Goal: Navigation & Orientation: Find specific page/section

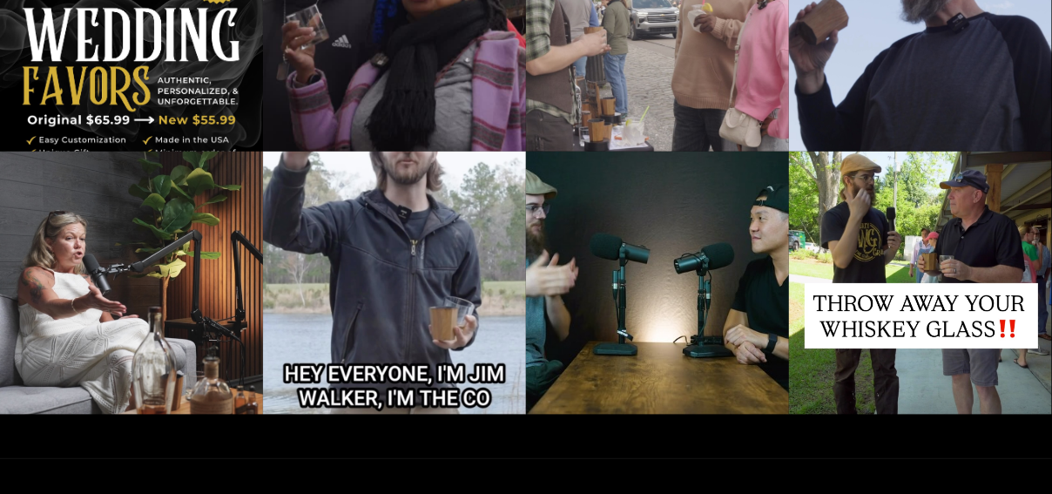
scroll to position [4530, 0]
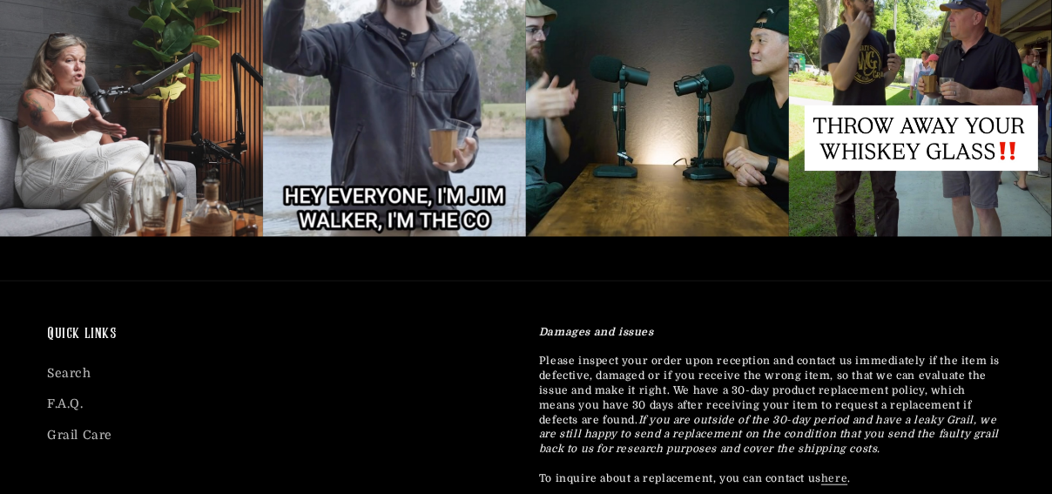
click at [660, 166] on div at bounding box center [657, 105] width 263 height 263
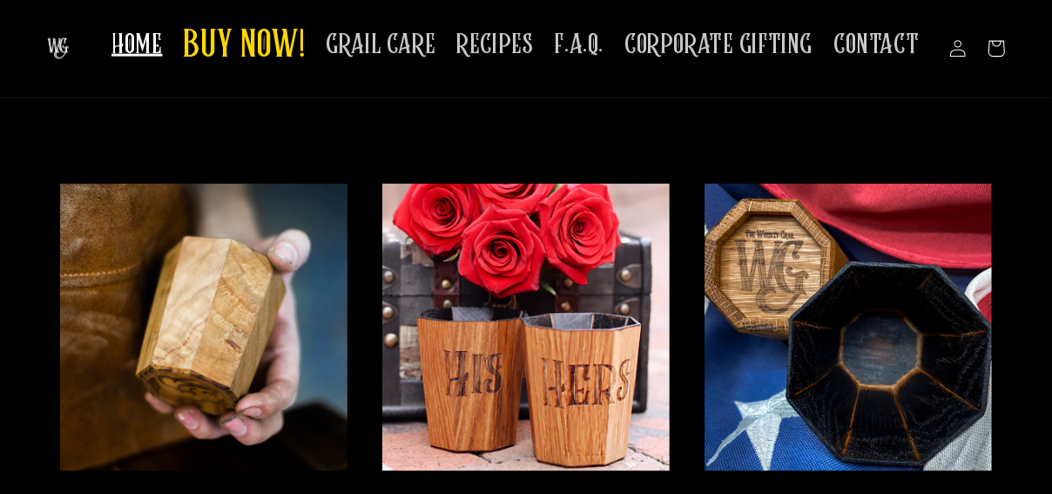
scroll to position [1321, 0]
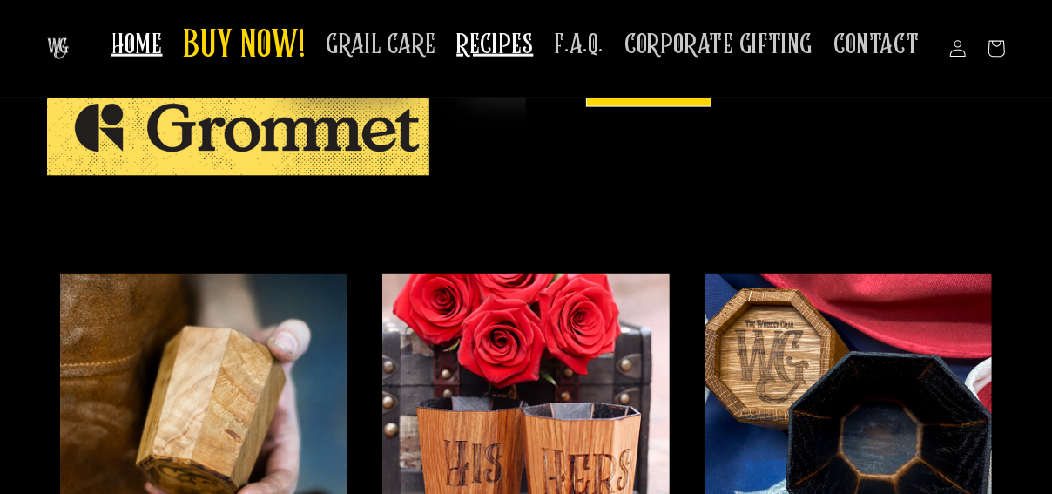
click at [516, 50] on span "RECIPES" at bounding box center [495, 45] width 77 height 34
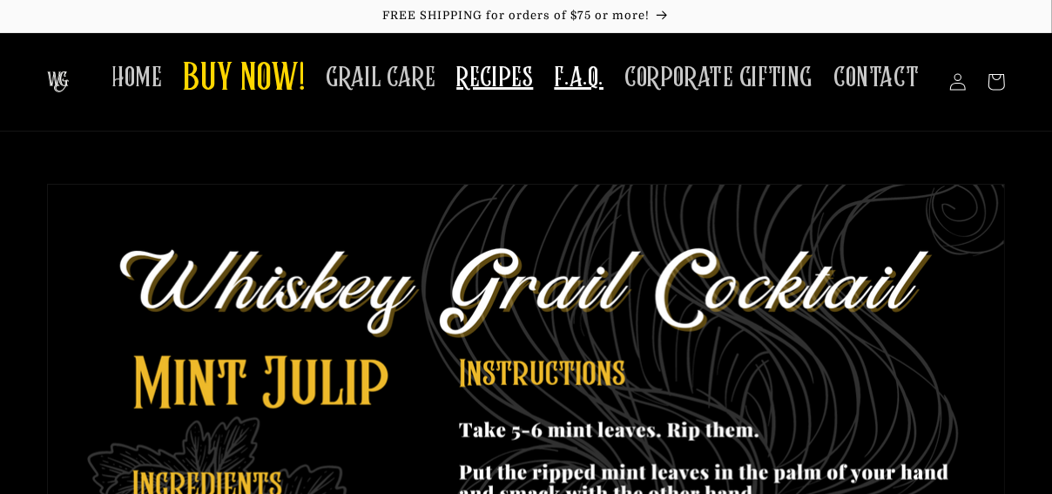
click at [592, 76] on span "F.A.Q." at bounding box center [579, 78] width 50 height 34
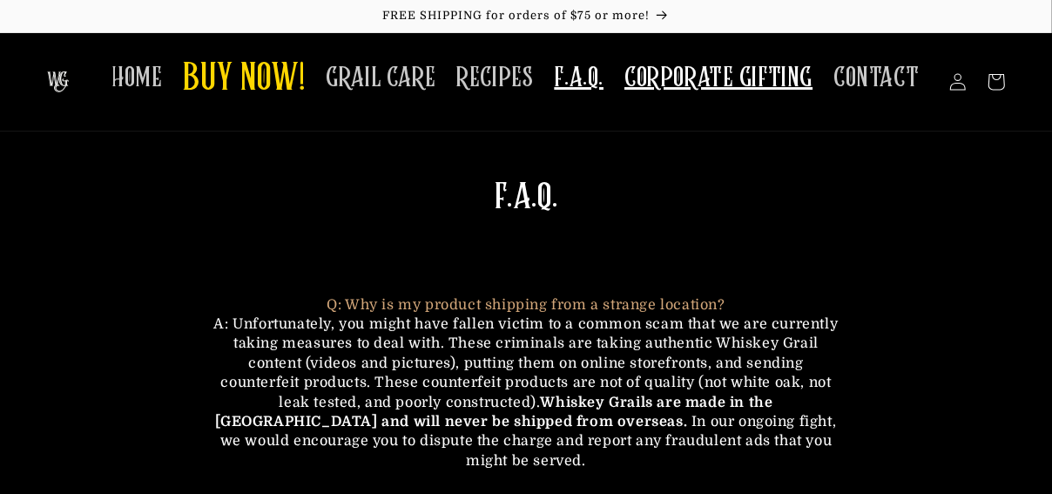
click at [664, 98] on link "CORPORATE GIFTING" at bounding box center [718, 78] width 209 height 55
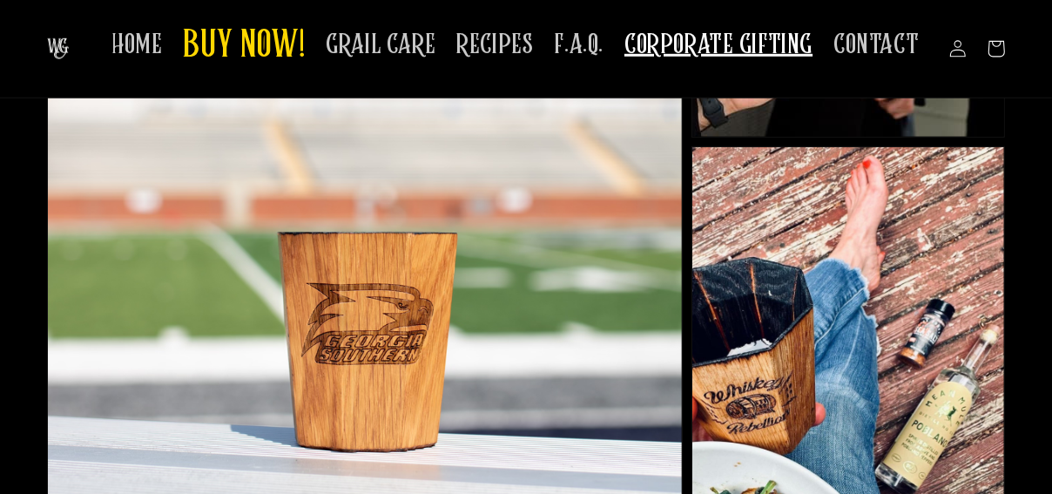
scroll to position [697, 0]
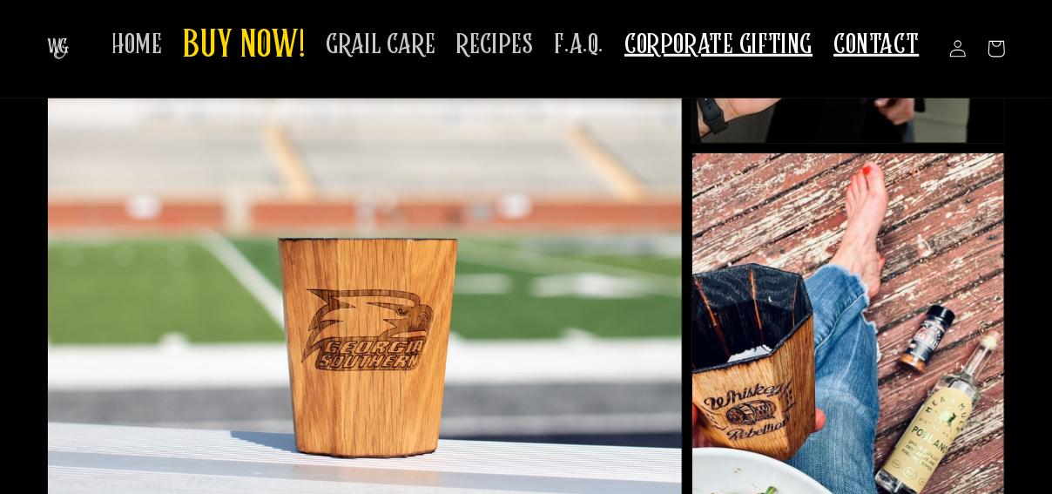
click at [886, 64] on link "CONTACT" at bounding box center [876, 44] width 106 height 55
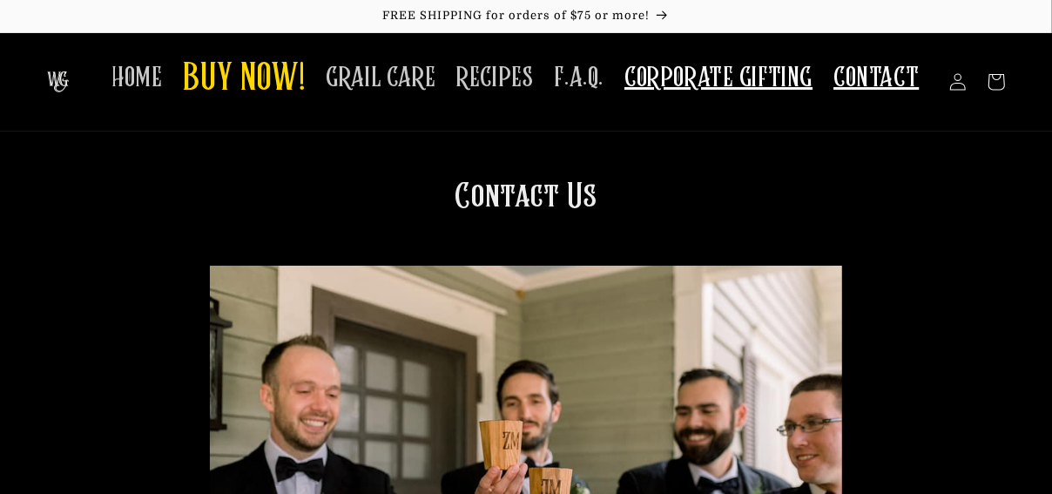
click at [669, 81] on span "CORPORATE GIFTING" at bounding box center [719, 78] width 188 height 34
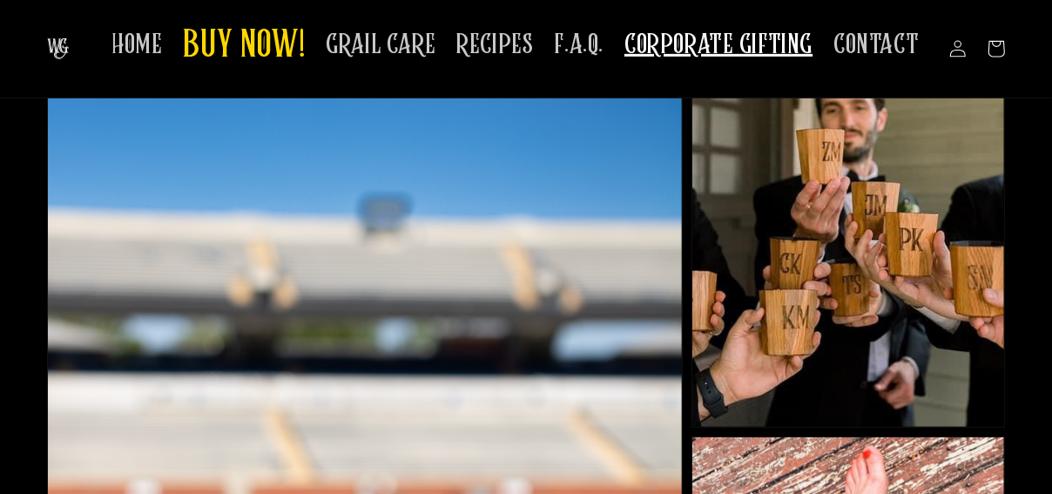
scroll to position [174, 0]
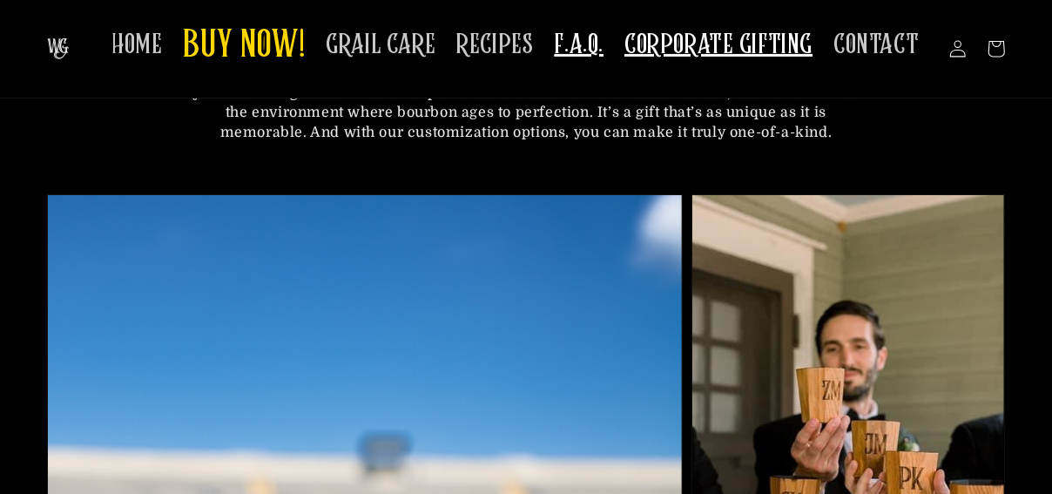
click at [591, 44] on span "F.A.Q." at bounding box center [579, 45] width 50 height 34
